Goal: Transaction & Acquisition: Purchase product/service

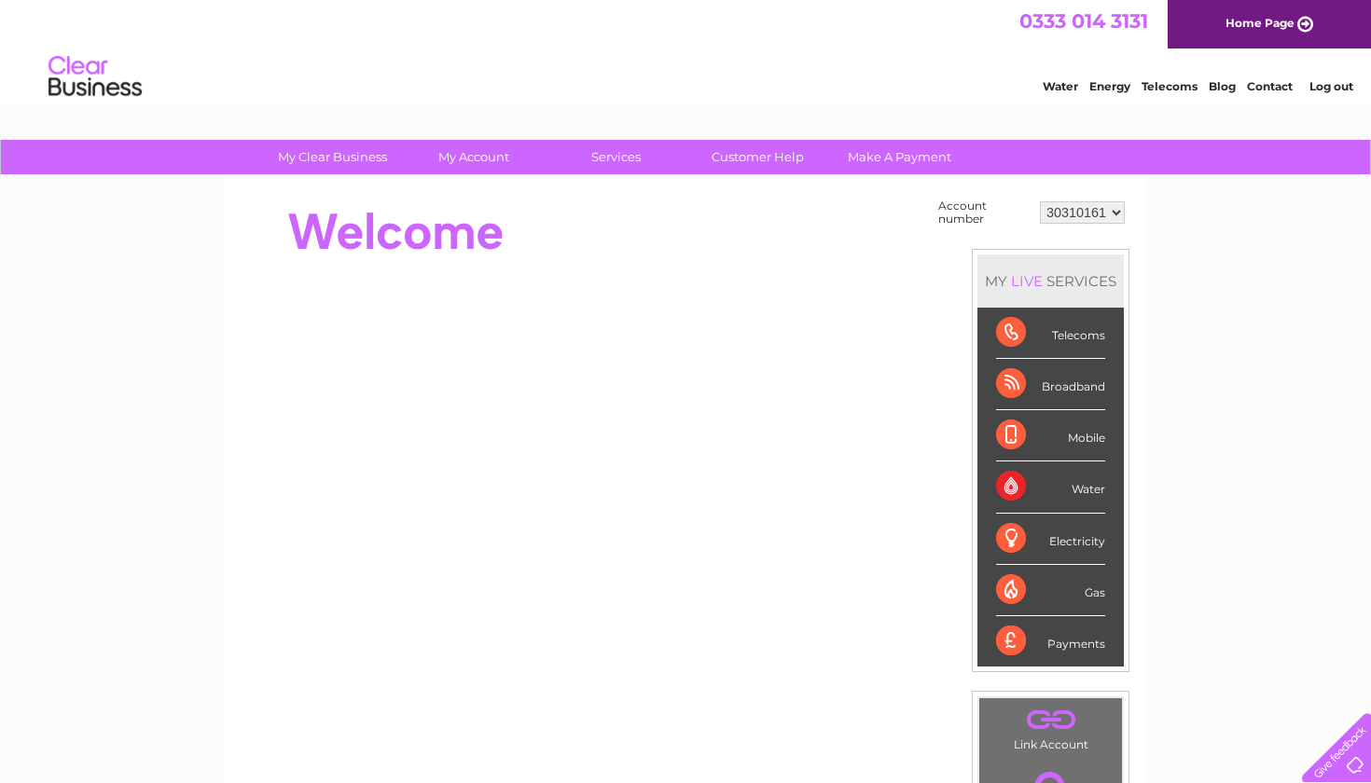
select select "30310234"
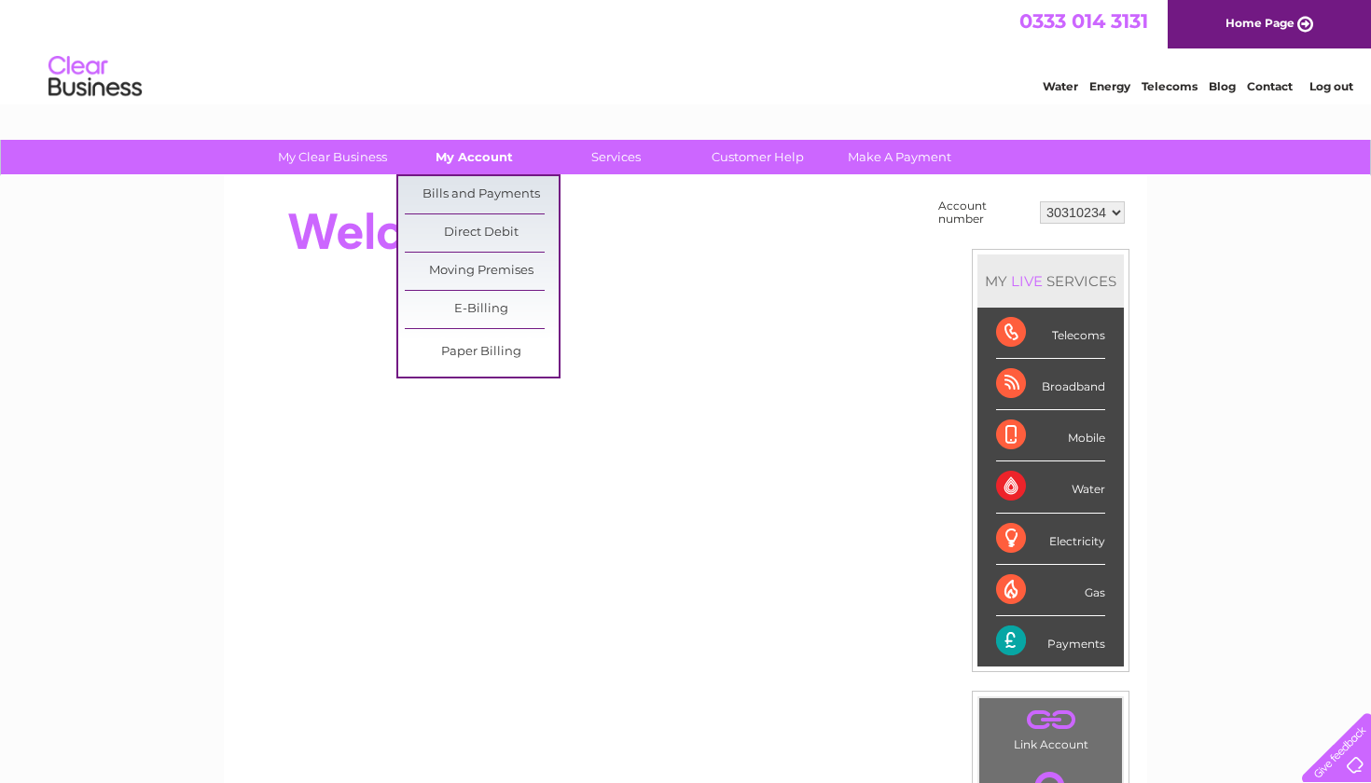
click at [497, 164] on link "My Account" at bounding box center [474, 157] width 154 height 35
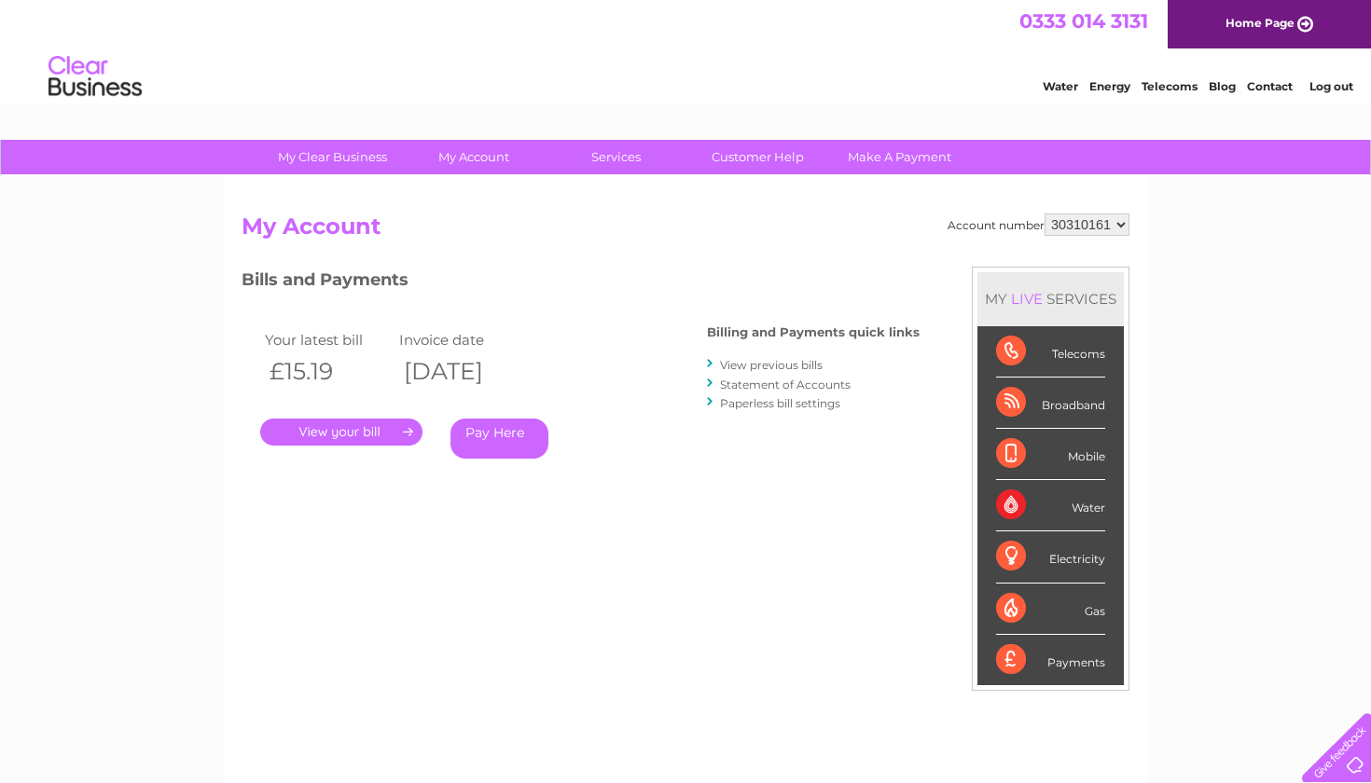
select select "30310234"
click at [519, 430] on link "Pay Here" at bounding box center [499, 439] width 98 height 40
click at [479, 441] on link "Pay Here" at bounding box center [499, 439] width 98 height 40
